Goal: Task Accomplishment & Management: Manage account settings

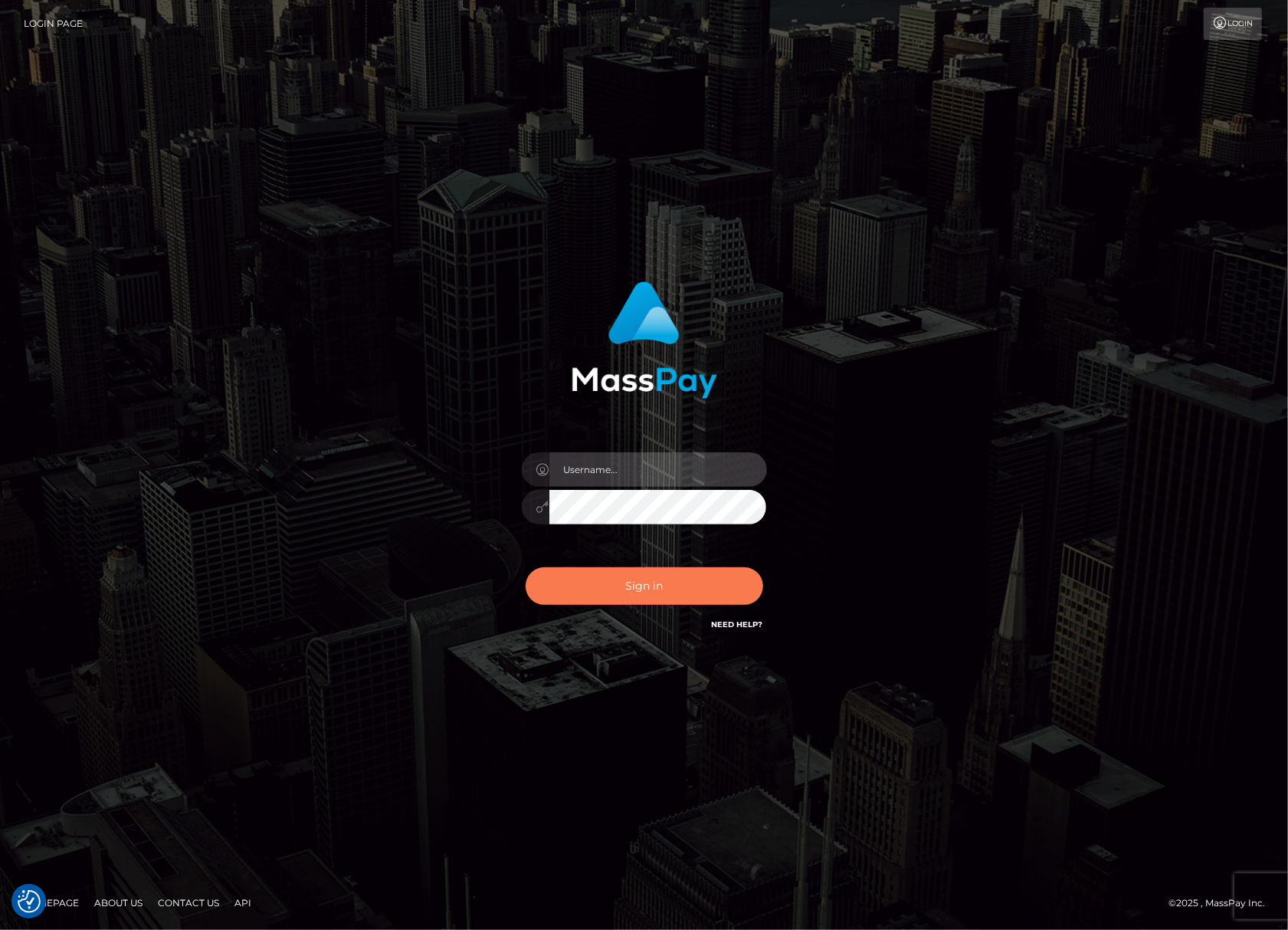
type input "Joyce.Silversocial"
click at [642, 583] on button "Sign in" at bounding box center [644, 586] width 237 height 38
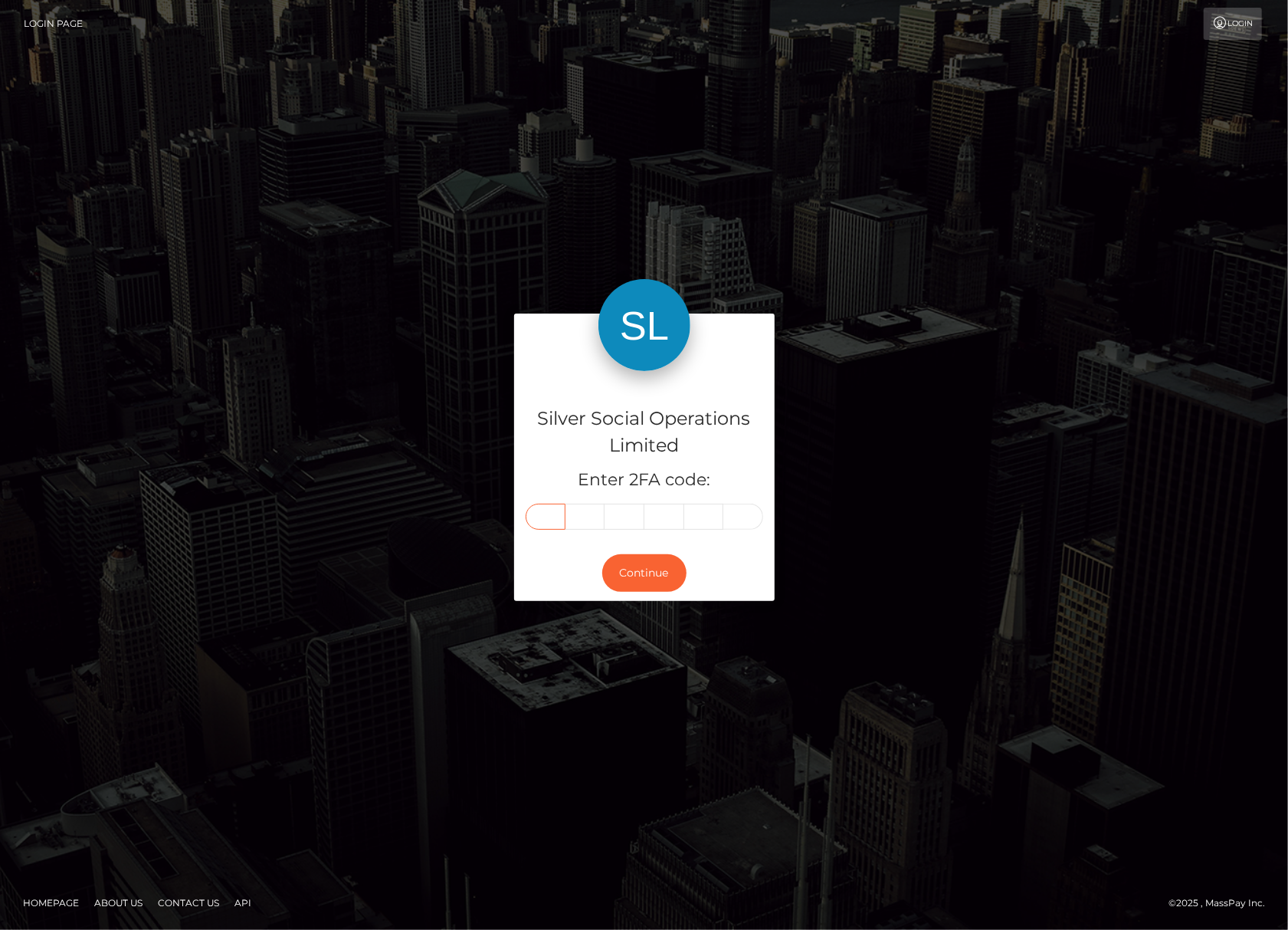
click at [547, 515] on input "text" at bounding box center [545, 517] width 40 height 26
type input "8"
type input "9"
type input "2"
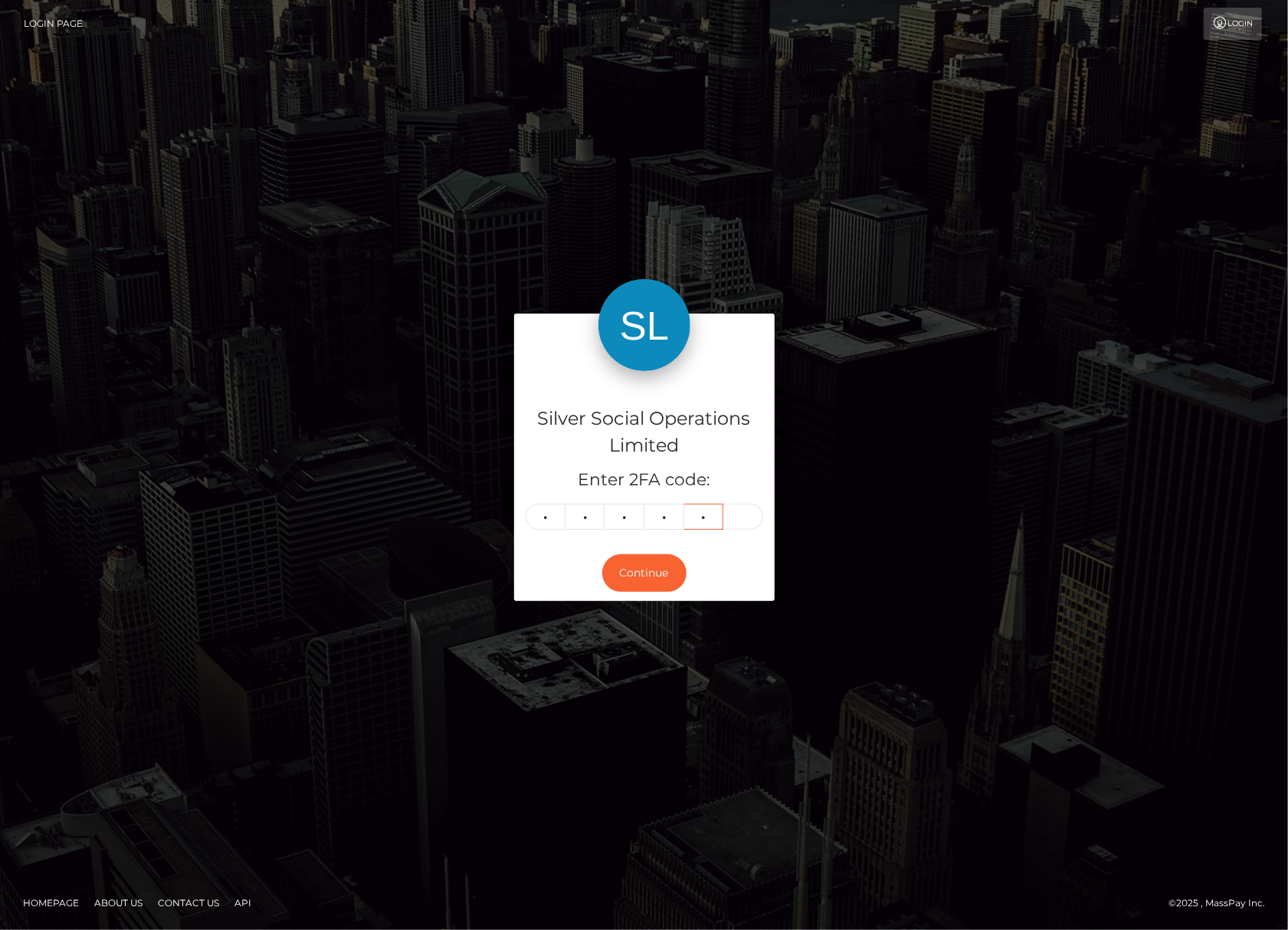
type input "2"
type input "9"
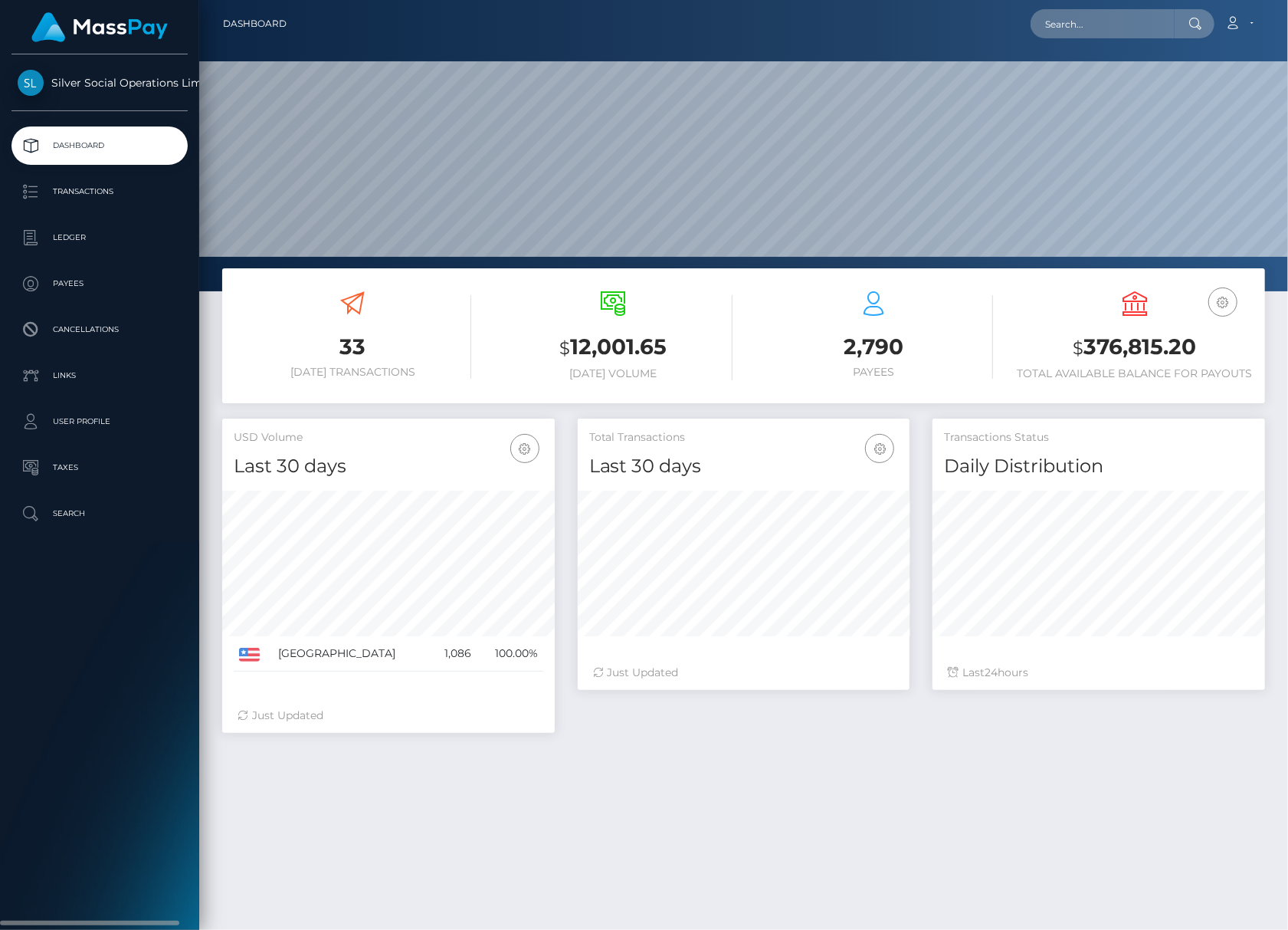
scroll to position [272, 332]
drag, startPoint x: 1064, startPoint y: 359, endPoint x: 1236, endPoint y: 356, distance: 172.0
click at [1236, 356] on h3 "$ 376,815.20" at bounding box center [1135, 347] width 237 height 31
